Goal: Find specific page/section: Find specific page/section

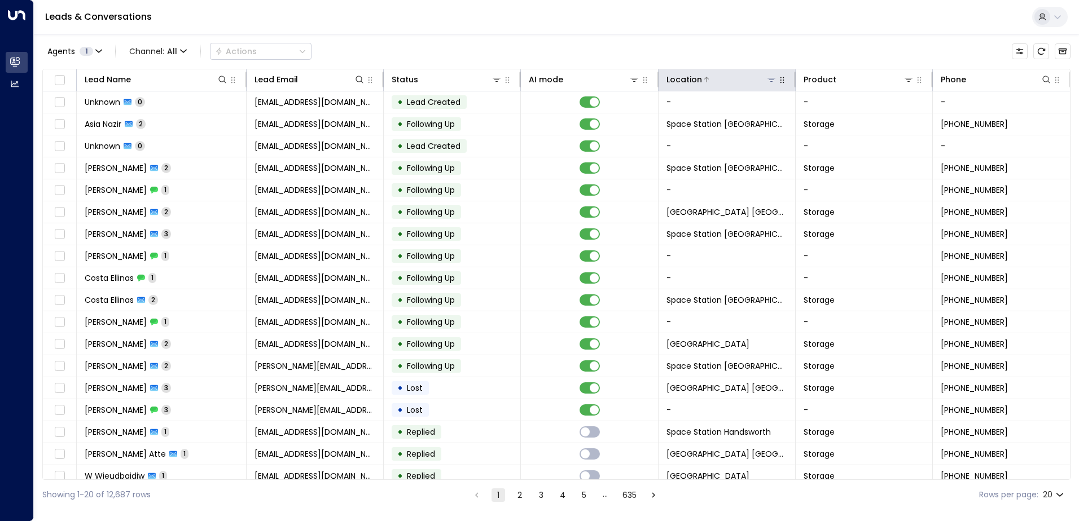
click at [772, 83] on icon at bounding box center [771, 79] width 9 height 9
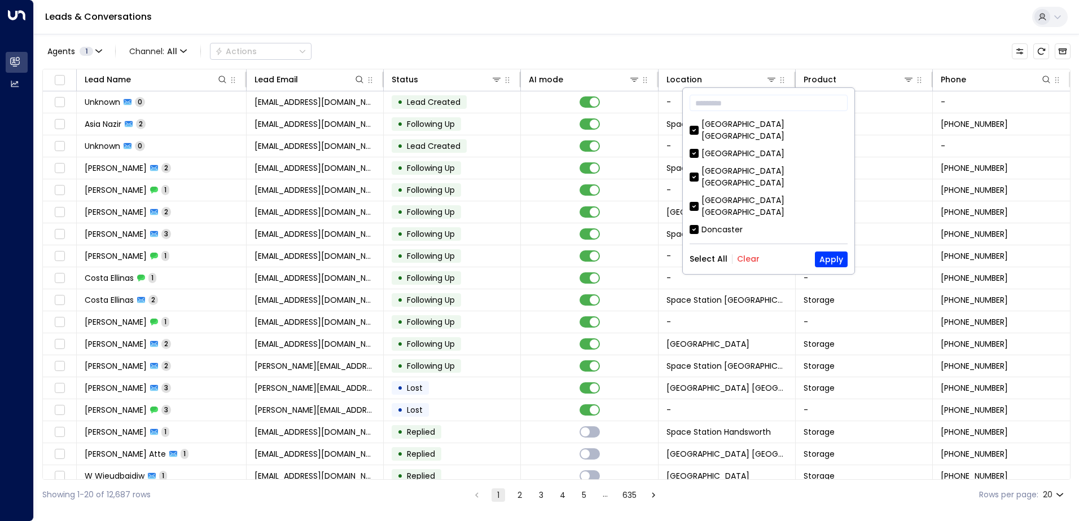
click at [743, 248] on div "​ [GEOGRAPHIC_DATA] [GEOGRAPHIC_DATA] [GEOGRAPHIC_DATA] [GEOGRAPHIC_DATA] [PERS…" at bounding box center [768, 181] width 171 height 186
click at [751, 253] on div "Select All Clear Apply" at bounding box center [768, 260] width 158 height 16
click at [751, 260] on button "Clear" at bounding box center [748, 258] width 23 height 9
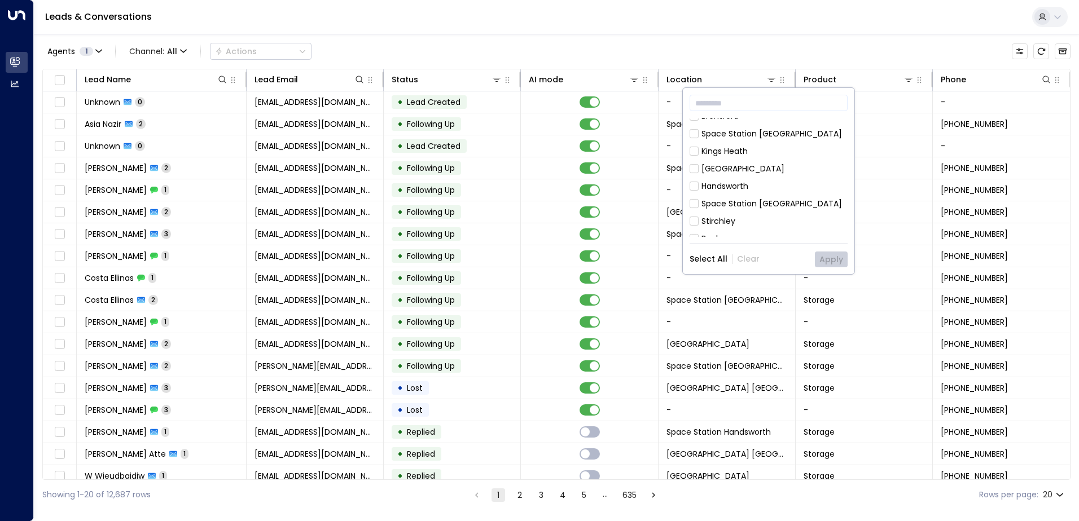
scroll to position [628, 0]
click at [786, 203] on div "[GEOGRAPHIC_DATA] [GEOGRAPHIC_DATA] [GEOGRAPHIC_DATA] [GEOGRAPHIC_DATA] [PERSON…" at bounding box center [768, 177] width 158 height 118
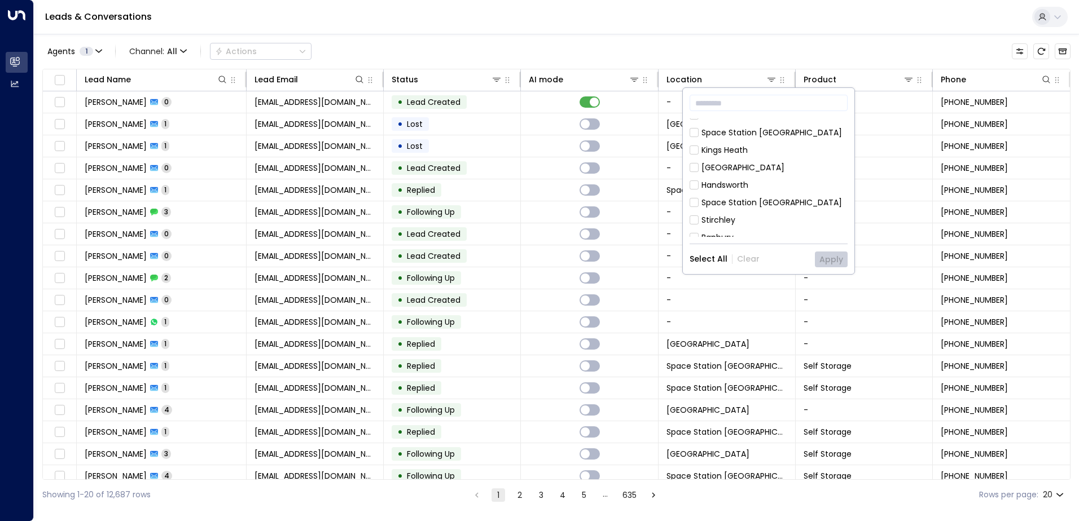
click at [789, 249] on div "[GEOGRAPHIC_DATA] [GEOGRAPHIC_DATA]" at bounding box center [774, 261] width 146 height 24
click at [834, 254] on button "Apply" at bounding box center [831, 260] width 33 height 16
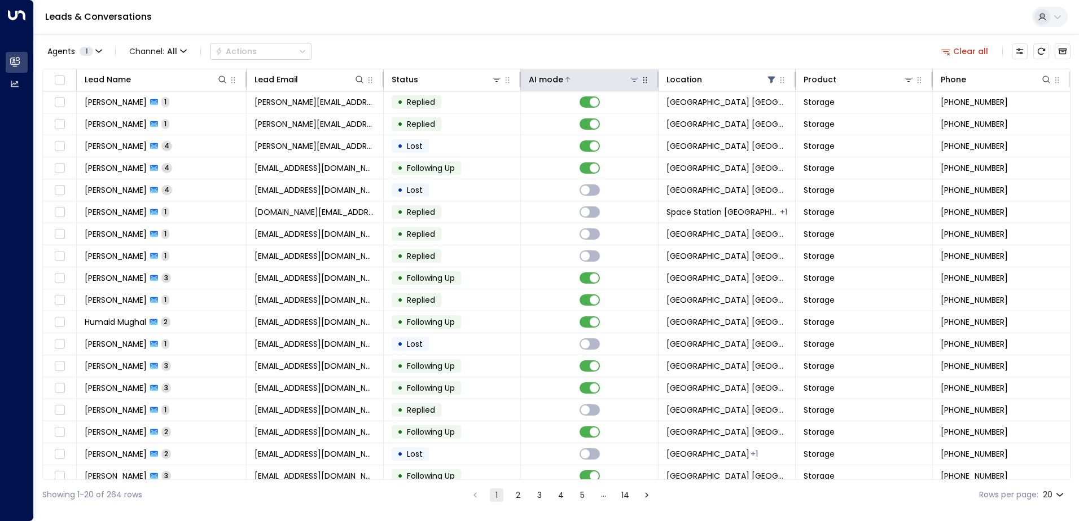
click at [573, 73] on div "AI mode" at bounding box center [584, 80] width 111 height 14
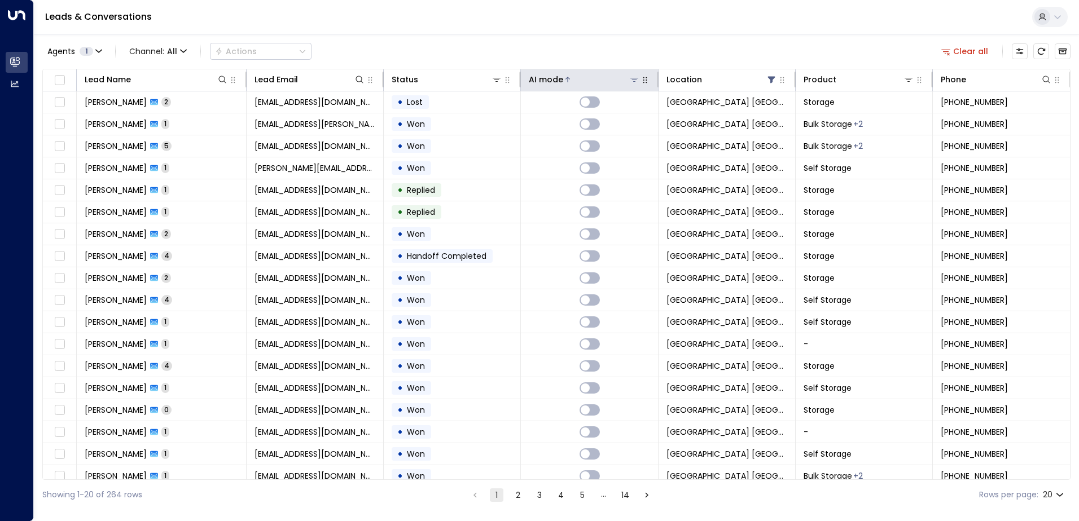
click at [582, 78] on div at bounding box center [601, 79] width 76 height 11
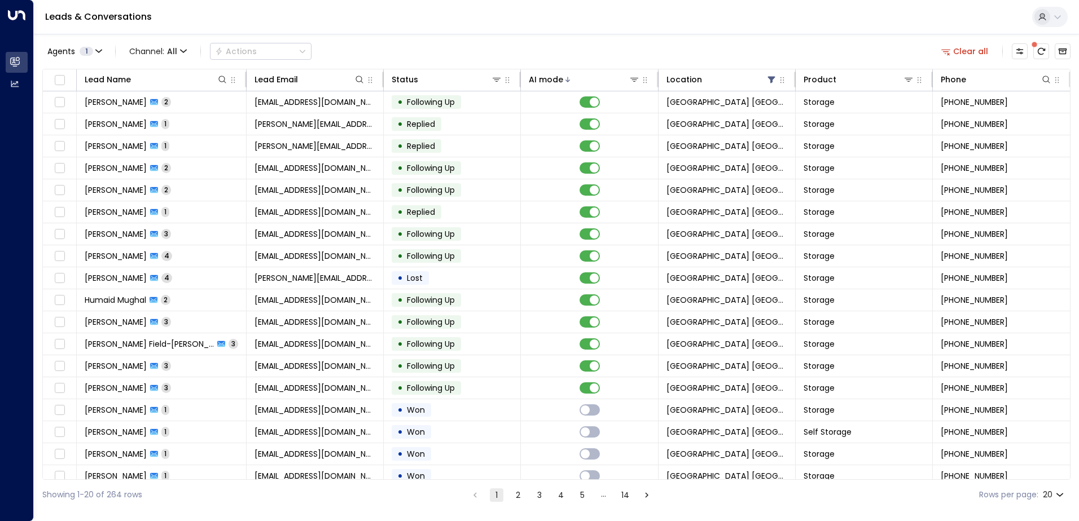
drag, startPoint x: 493, startPoint y: 34, endPoint x: 486, endPoint y: 35, distance: 7.4
click at [486, 35] on div "Agents 1 Channel: All Actions Clear all Lead Name Lead Email Status AI mode Loc…" at bounding box center [556, 272] width 1028 height 476
